Goal: Task Accomplishment & Management: Manage account settings

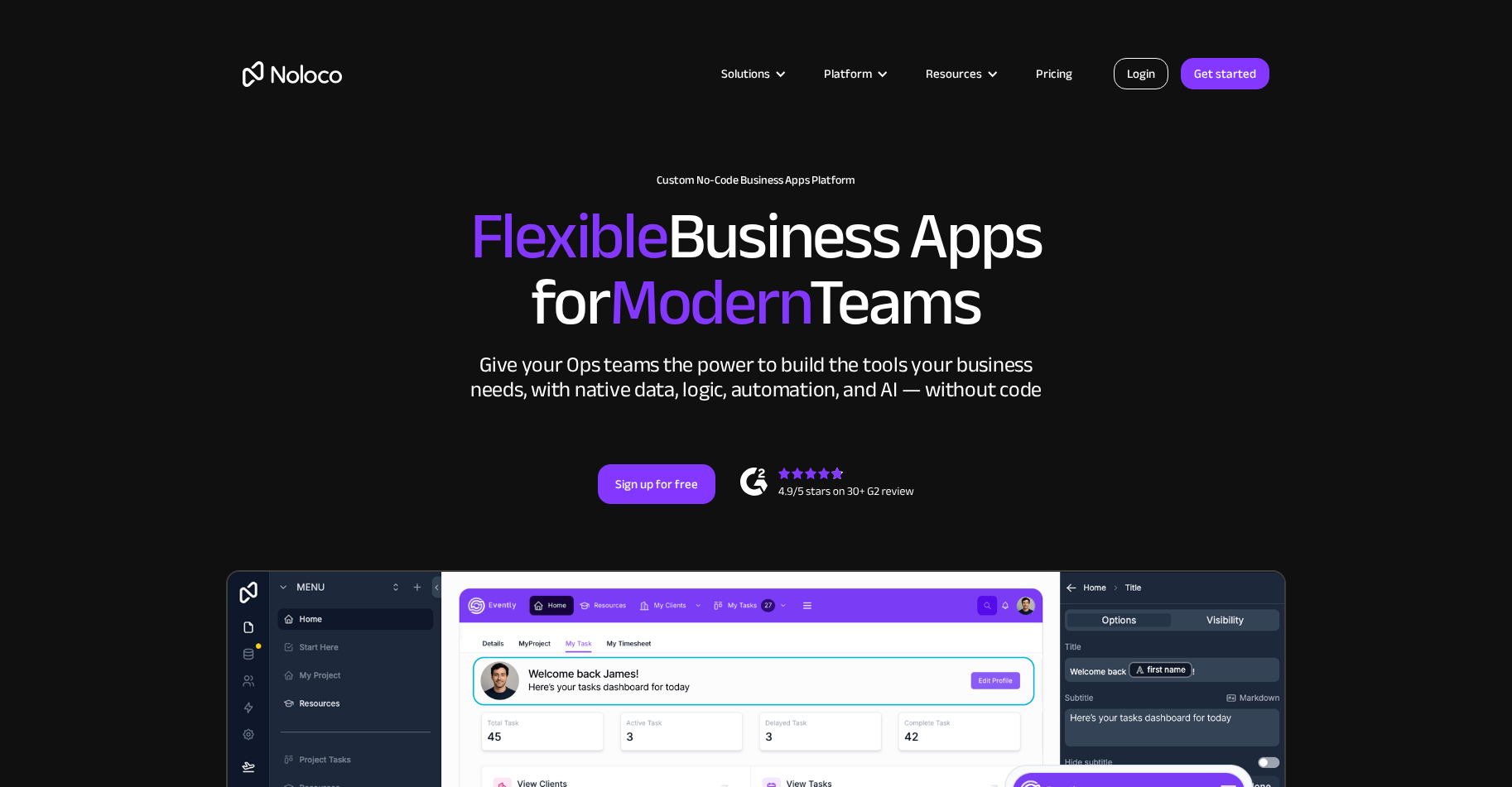
click at [1127, 85] on link "Login" at bounding box center [1140, 73] width 54 height 31
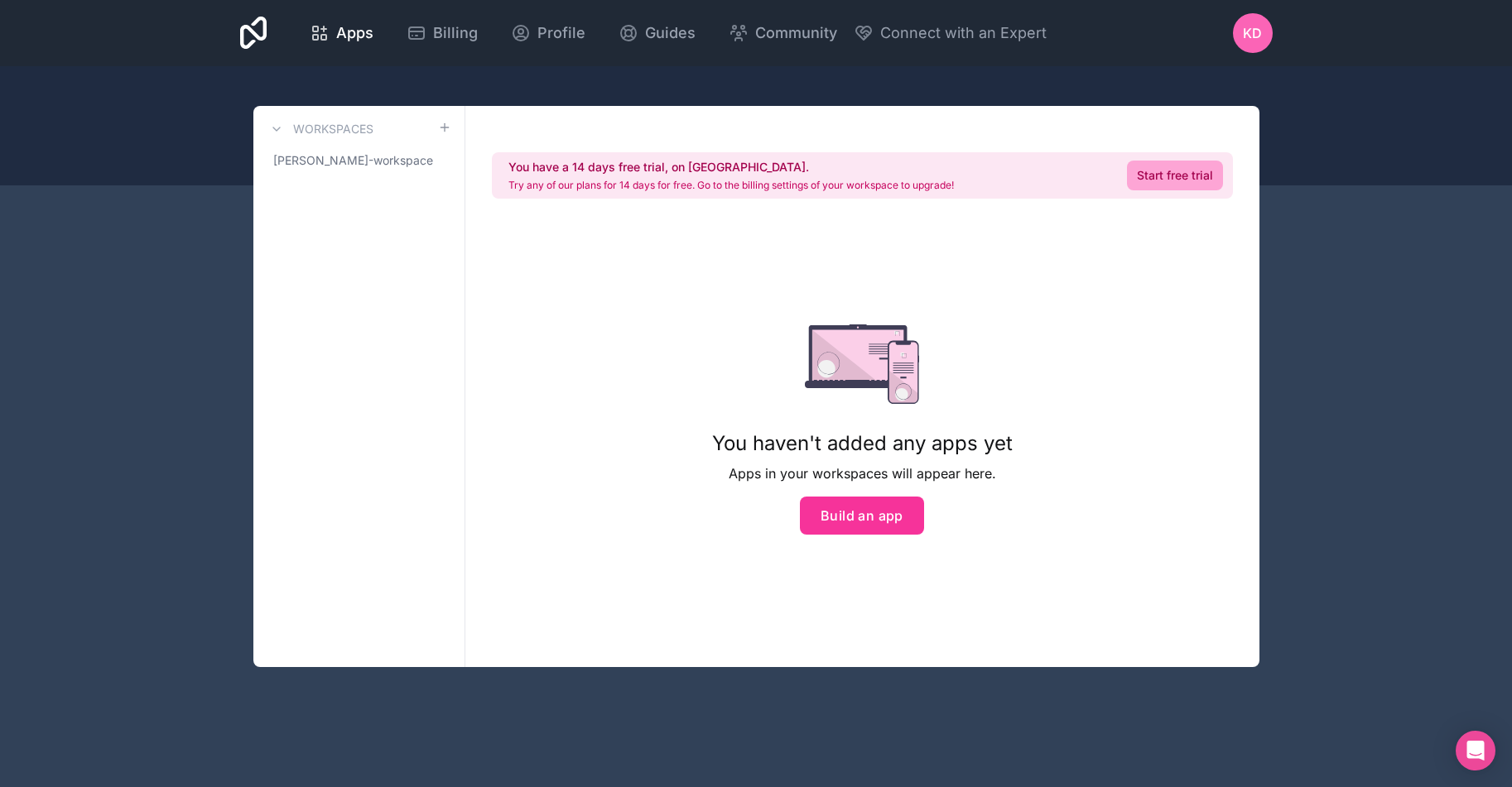
click at [453, 39] on span "Billing" at bounding box center [455, 33] width 45 height 23
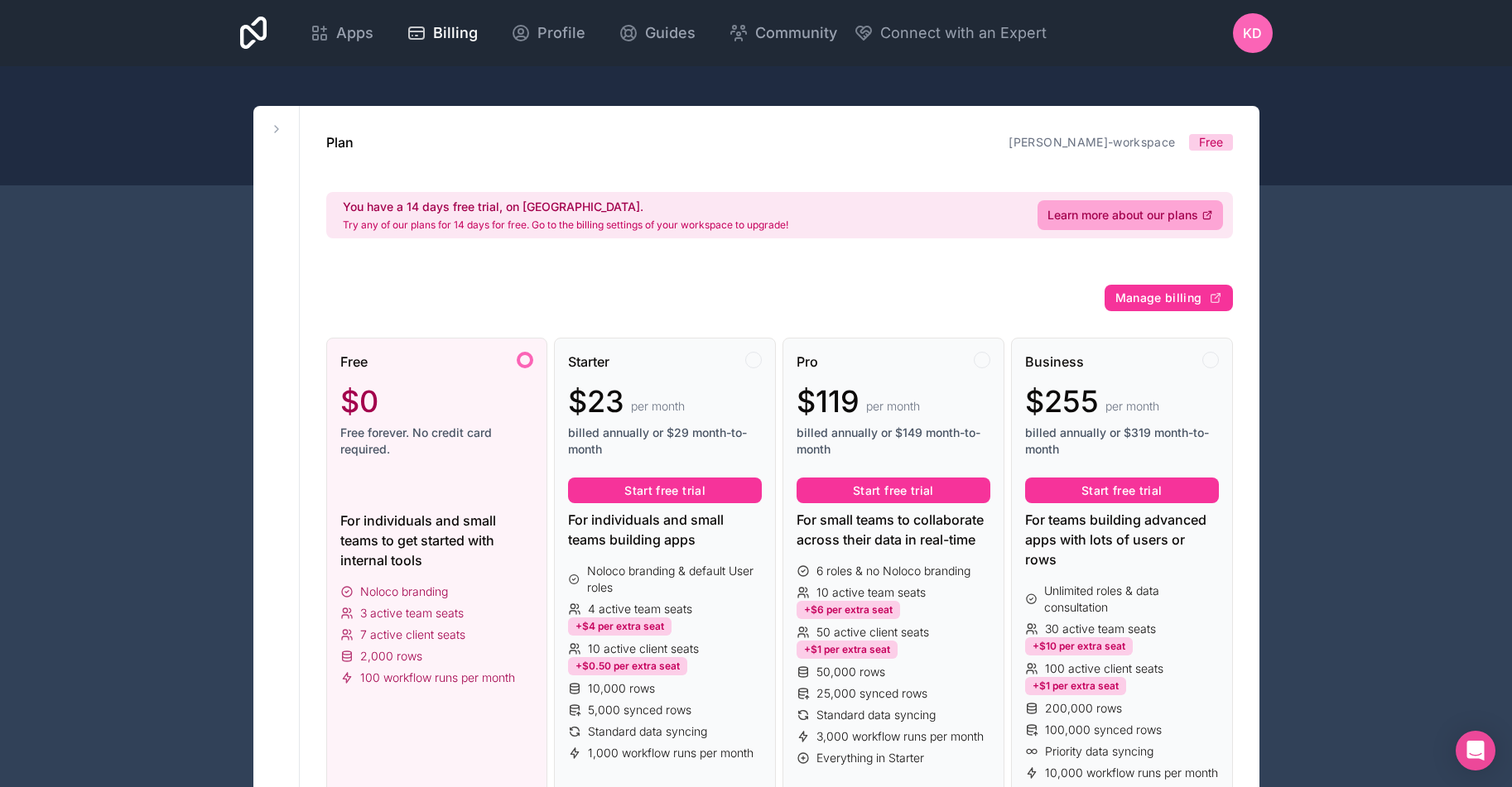
click at [1160, 306] on button "Manage billing" at bounding box center [1169, 298] width 129 height 27
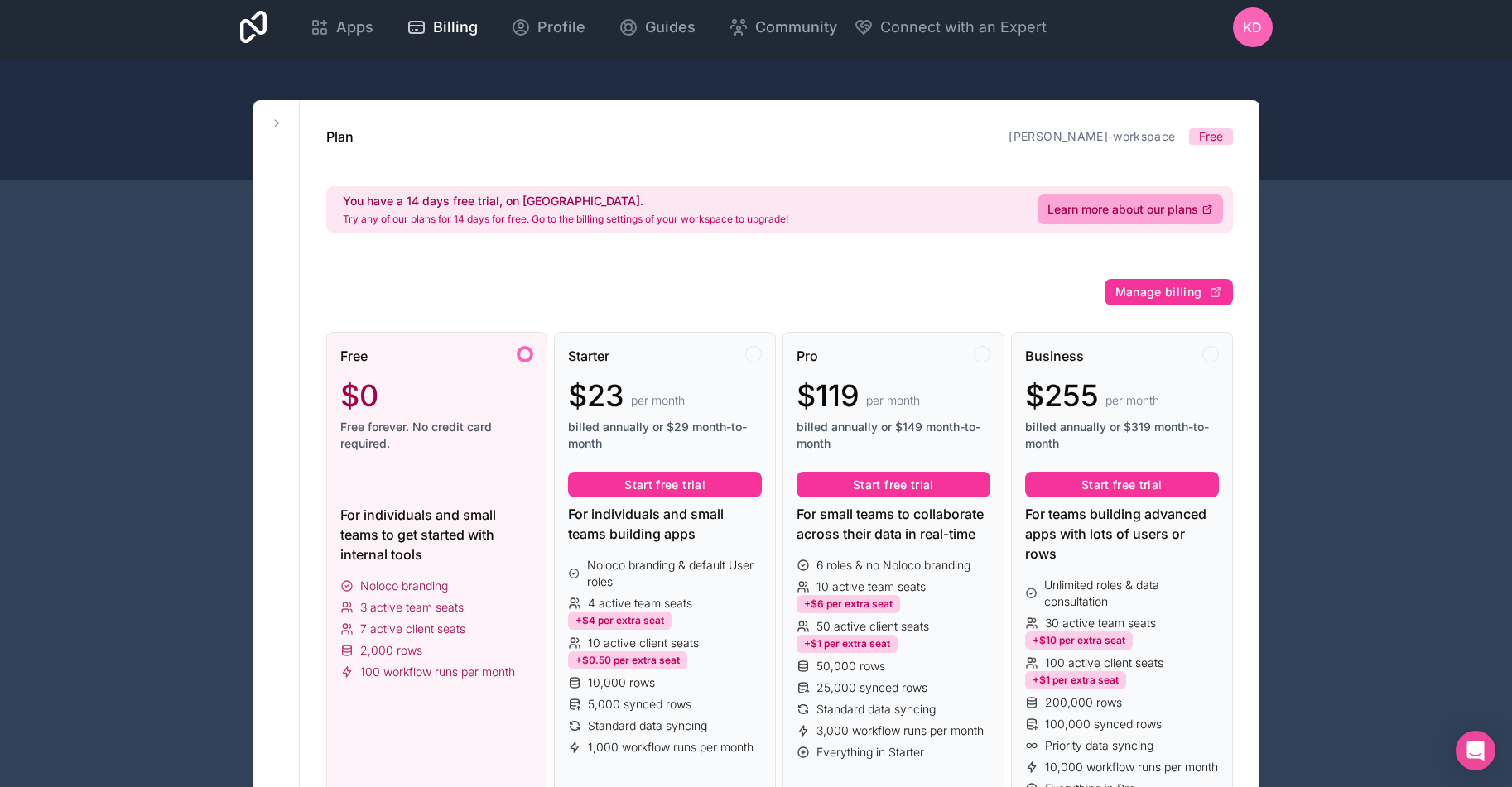
scroll to position [3, 0]
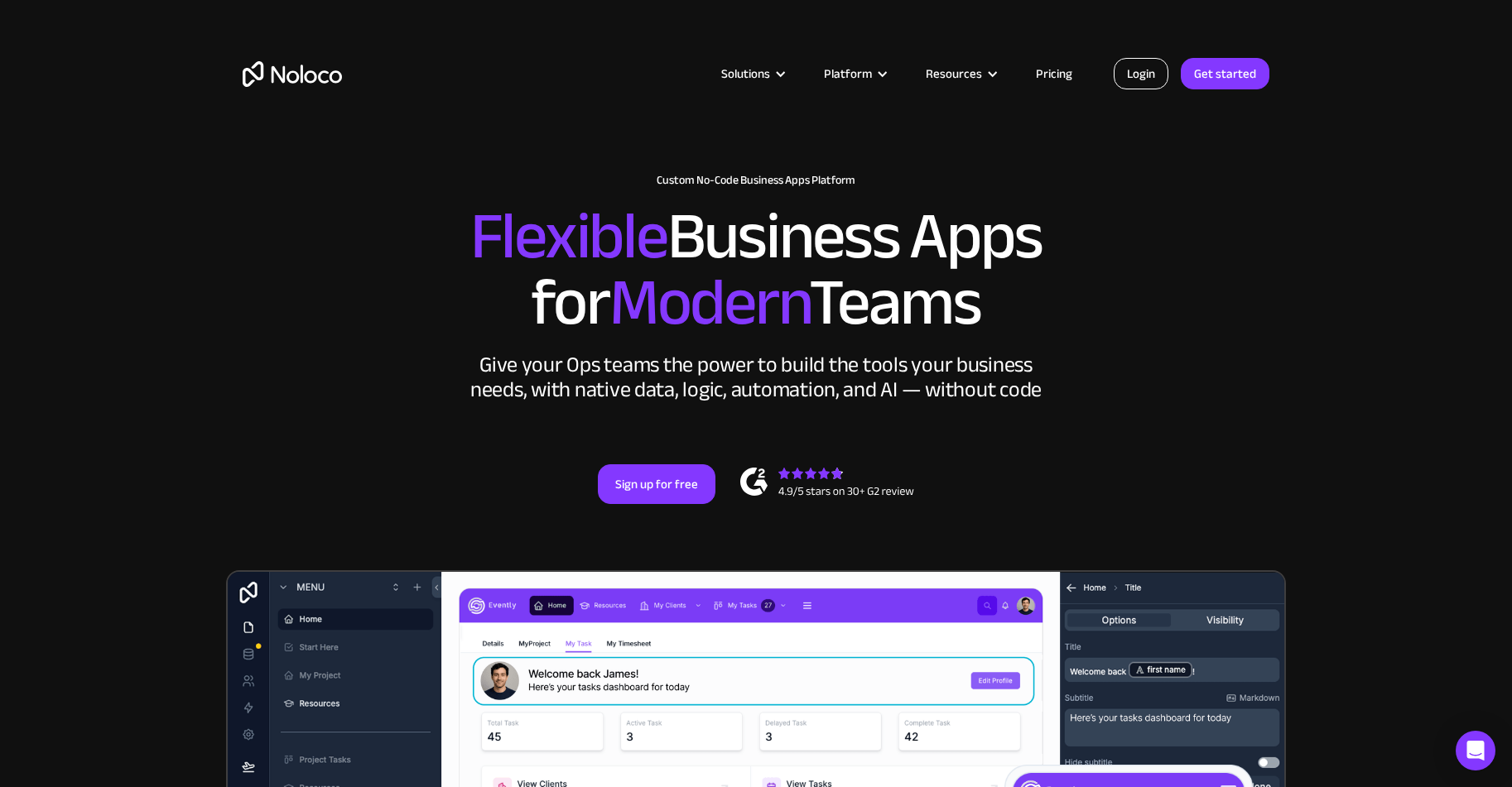
click at [1143, 85] on link "Login" at bounding box center [1140, 73] width 54 height 31
